Goal: Check status: Check status

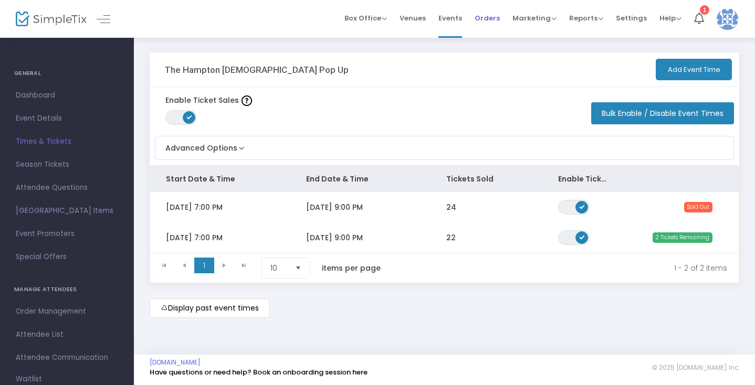
click at [489, 17] on span "Orders" at bounding box center [487, 18] width 25 height 27
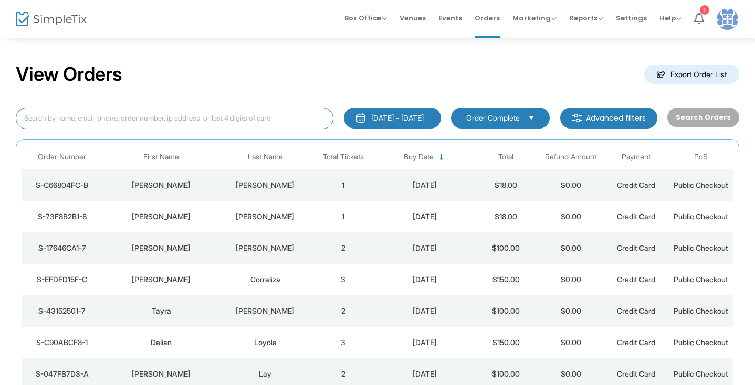
click at [200, 121] on input at bounding box center [175, 119] width 318 height 22
paste input "[PERSON_NAME][EMAIL_ADDRESS][PERSON_NAME][DOMAIN_NAME]"
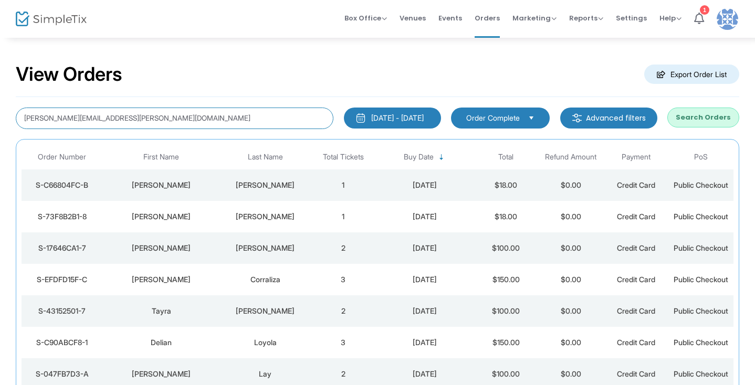
type input "[PERSON_NAME][EMAIL_ADDRESS][PERSON_NAME][DOMAIN_NAME]"
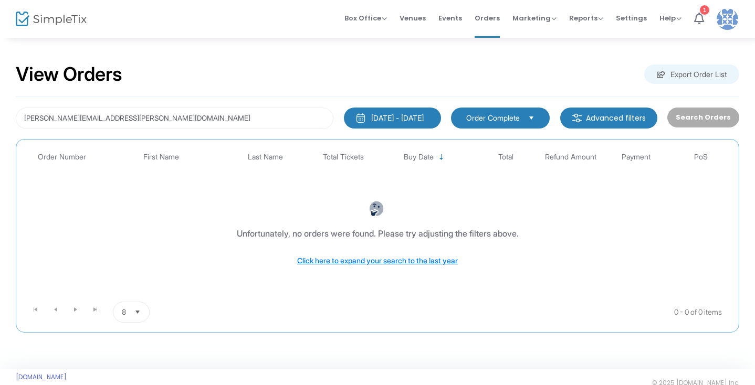
click at [375, 117] on div "[DATE] - [DATE]" at bounding box center [397, 118] width 53 height 11
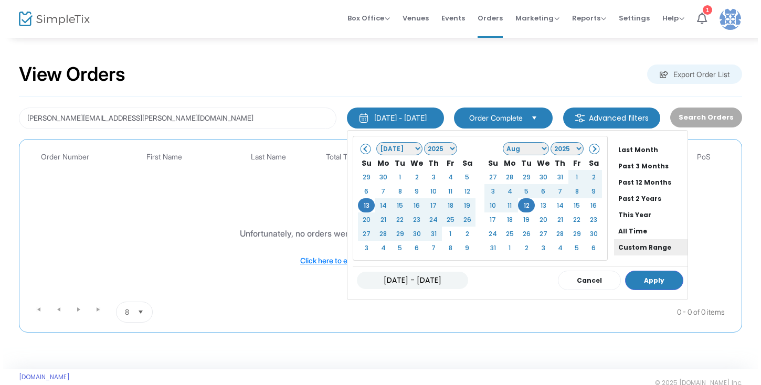
scroll to position [83, 0]
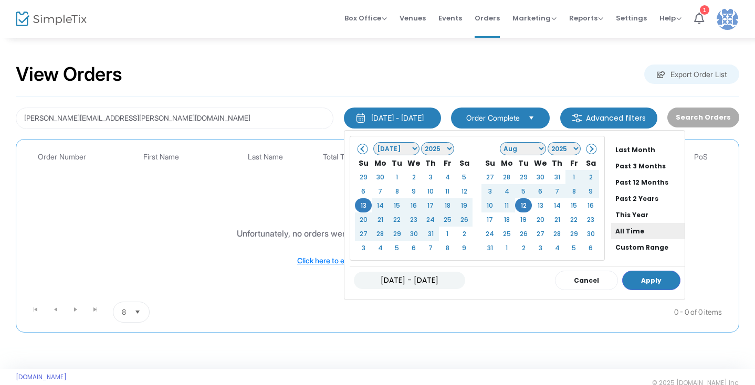
click at [616, 228] on li "All Time" at bounding box center [648, 231] width 74 height 16
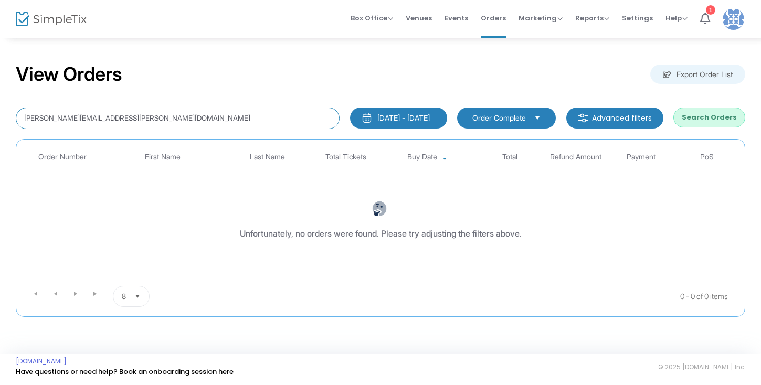
click at [288, 117] on input "[PERSON_NAME][EMAIL_ADDRESS][PERSON_NAME][DOMAIN_NAME]" at bounding box center [178, 119] width 324 height 22
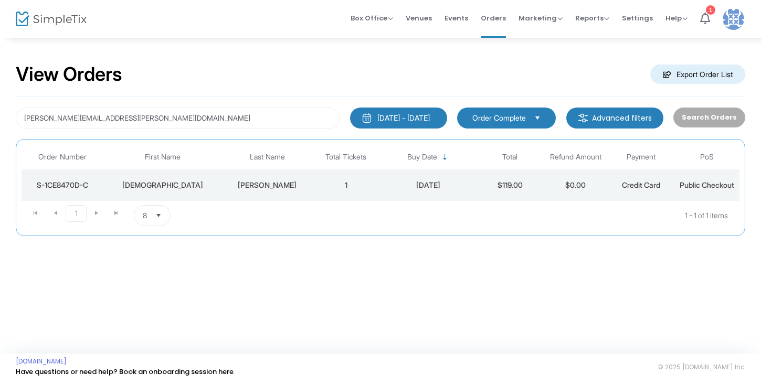
click at [382, 184] on div "[DATE]" at bounding box center [428, 185] width 93 height 11
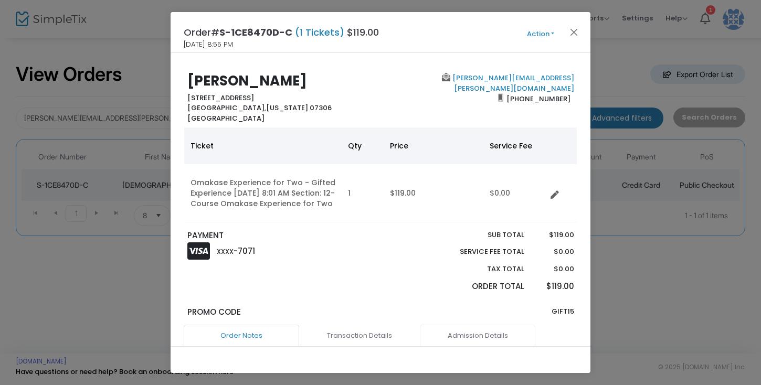
click at [482, 337] on link "Admission Details" at bounding box center [478, 336] width 116 height 22
drag, startPoint x: 295, startPoint y: 32, endPoint x: 217, endPoint y: 27, distance: 78.4
click at [217, 27] on h4 "Order# S-1CE8470D-C (1 Tickets) $119.00" at bounding box center [281, 32] width 195 height 14
copy h4 "S-1CE8470D-C"
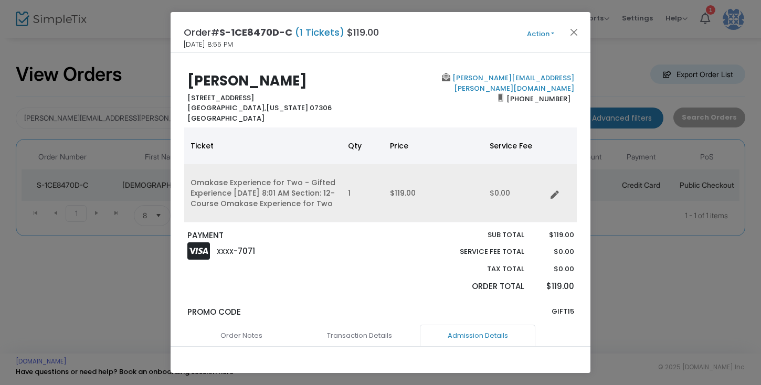
drag, startPoint x: 214, startPoint y: 211, endPoint x: 186, endPoint y: 184, distance: 39.0
click at [186, 184] on td "Omakase Experience for Two - Gifted Experience [DATE] 8:01 AM Section: 12-Cours…" at bounding box center [263, 193] width 158 height 58
copy td "Omakase Experience for Two - Gifted Experience [DATE] 8:01 AM Section: 12-Cours…"
